Goal: Navigation & Orientation: Find specific page/section

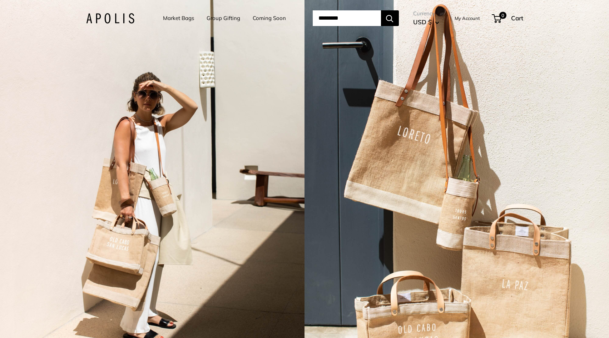
click at [101, 23] on img at bounding box center [110, 18] width 48 height 10
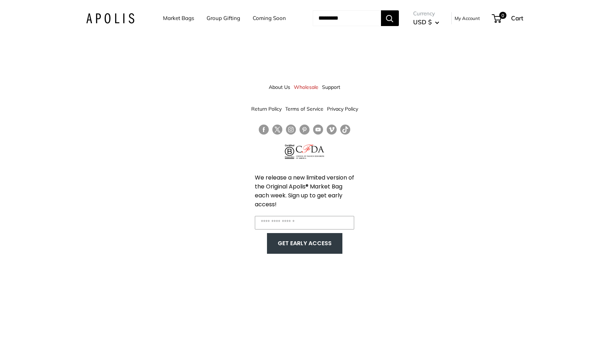
click at [304, 88] on link "Wholesale" at bounding box center [306, 87] width 25 height 13
click at [164, 17] on link "Market Bags" at bounding box center [178, 18] width 31 height 10
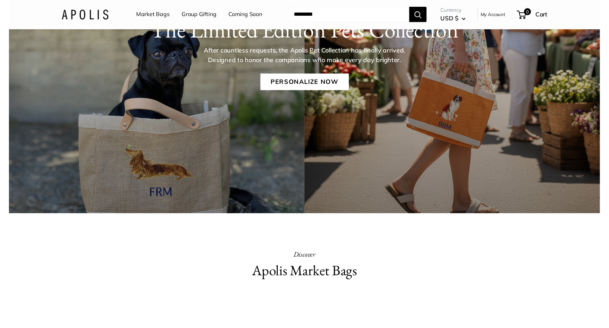
scroll to position [9, 0]
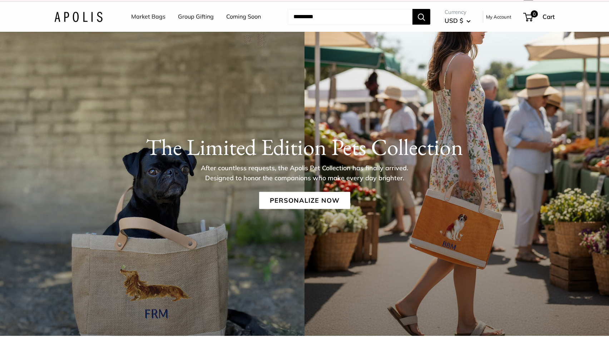
click at [242, 18] on link "Coming Soon" at bounding box center [243, 16] width 35 height 11
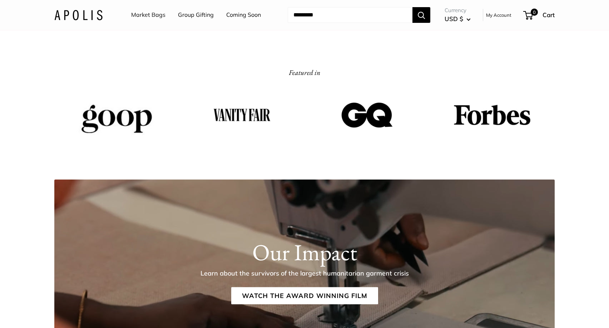
scroll to position [1200, 0]
